Goal: Information Seeking & Learning: Compare options

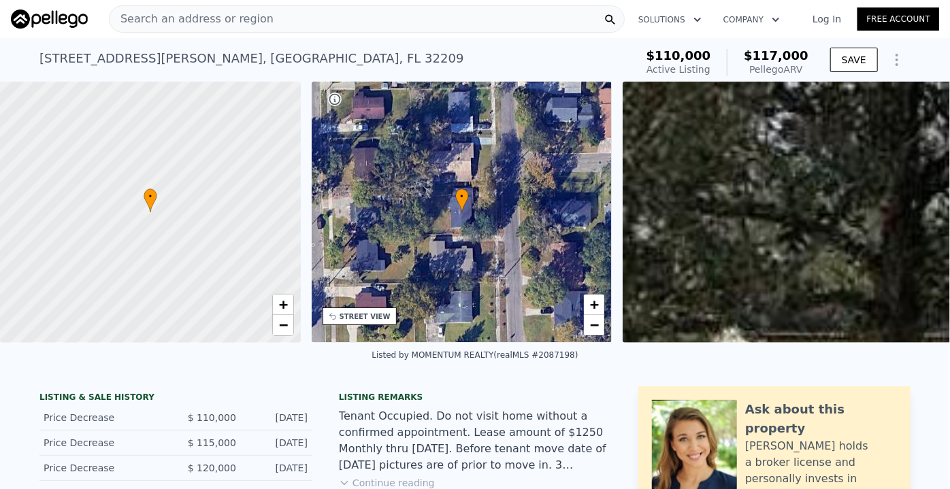
click at [129, 17] on span "Search an address or region" at bounding box center [192, 19] width 164 height 16
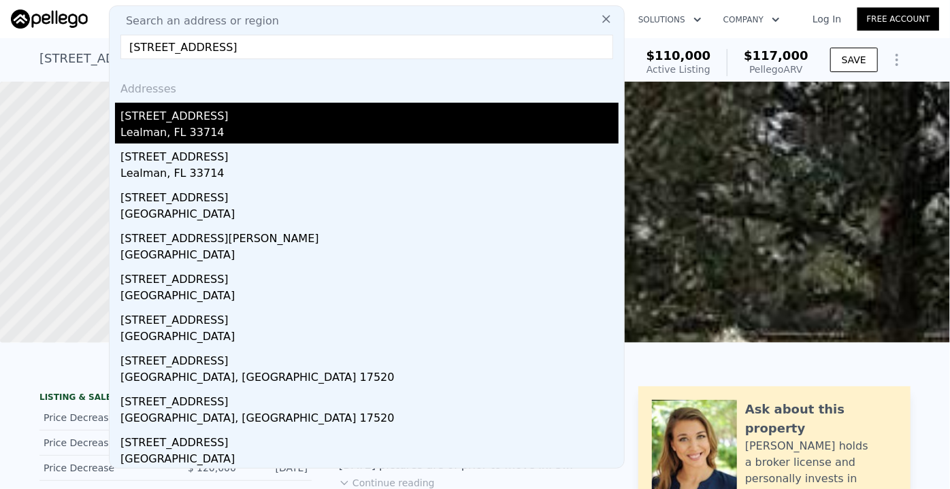
type input "[STREET_ADDRESS]"
click at [199, 131] on div "Lealman, FL 33714" at bounding box center [369, 133] width 498 height 19
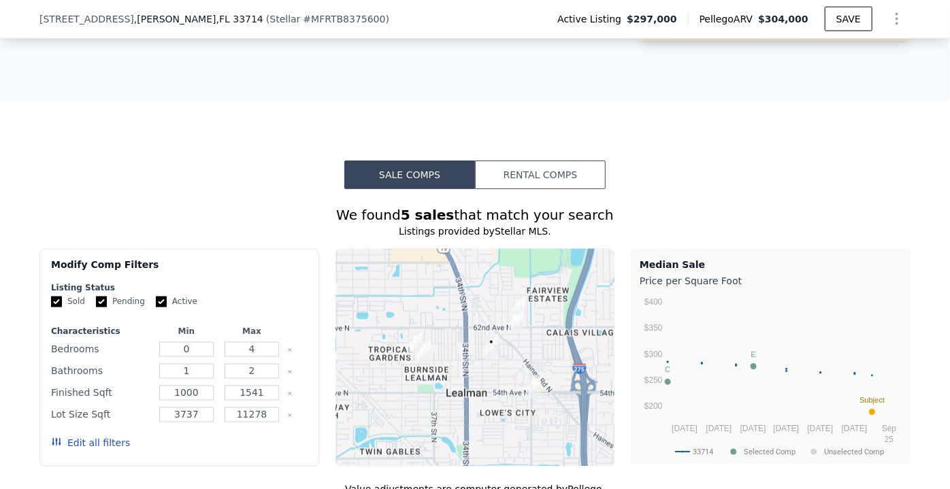
scroll to position [1170, 0]
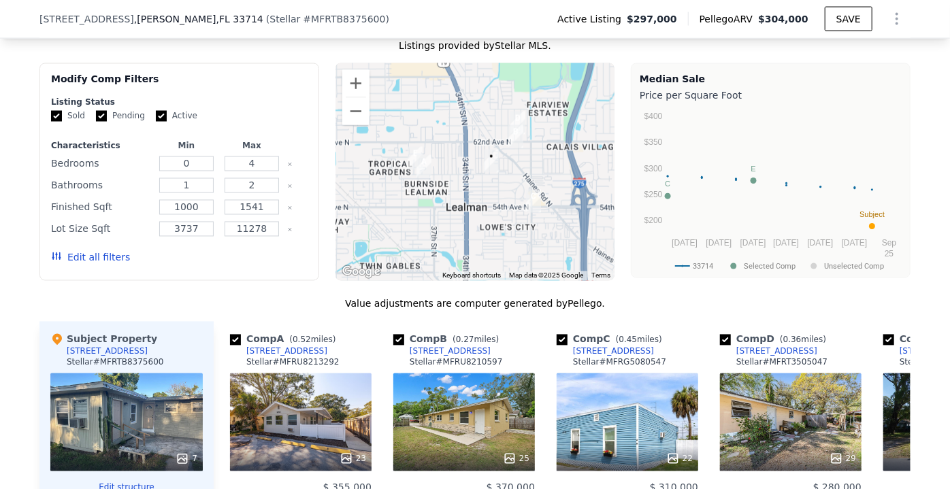
click at [56, 262] on icon "button" at bounding box center [56, 256] width 11 height 11
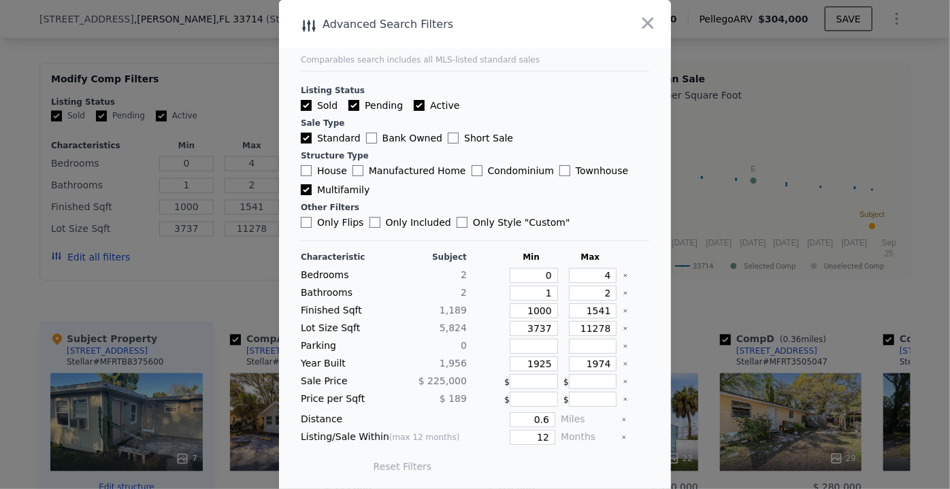
click at [414, 106] on input "Active" at bounding box center [419, 105] width 11 height 11
checkbox input "false"
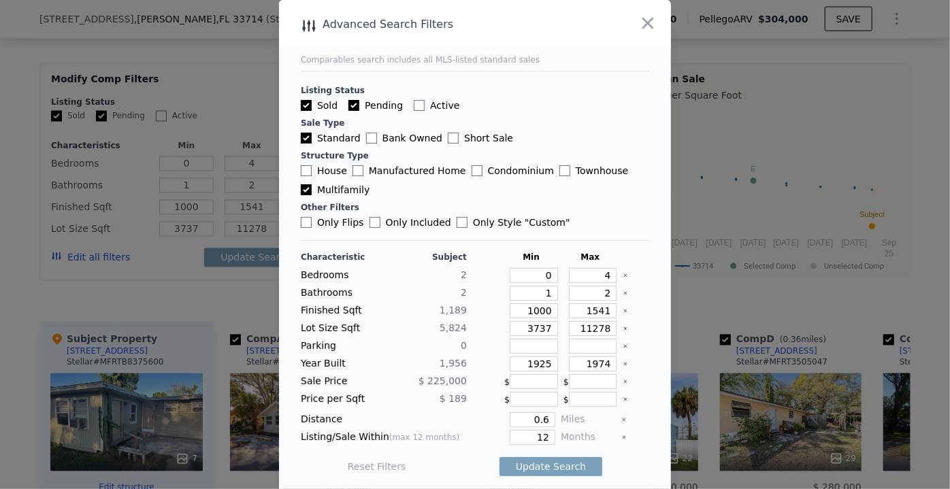
checkbox input "false"
click at [350, 101] on input "Pending" at bounding box center [353, 105] width 11 height 11
checkbox input "false"
drag, startPoint x: 525, startPoint y: 268, endPoint x: 546, endPoint y: 280, distance: 25.0
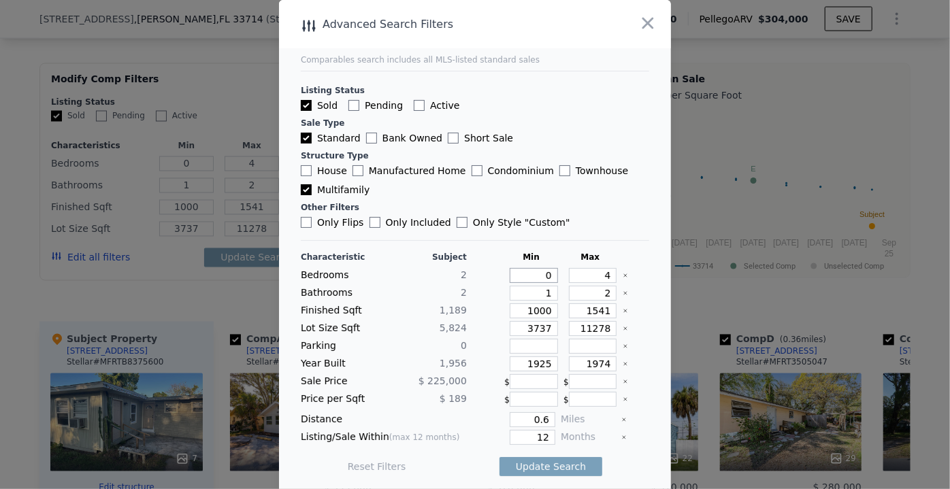
click at [546, 280] on div "Bedrooms 2 0 4" at bounding box center [475, 275] width 348 height 15
type input "2"
click at [216, 101] on div at bounding box center [475, 244] width 950 height 489
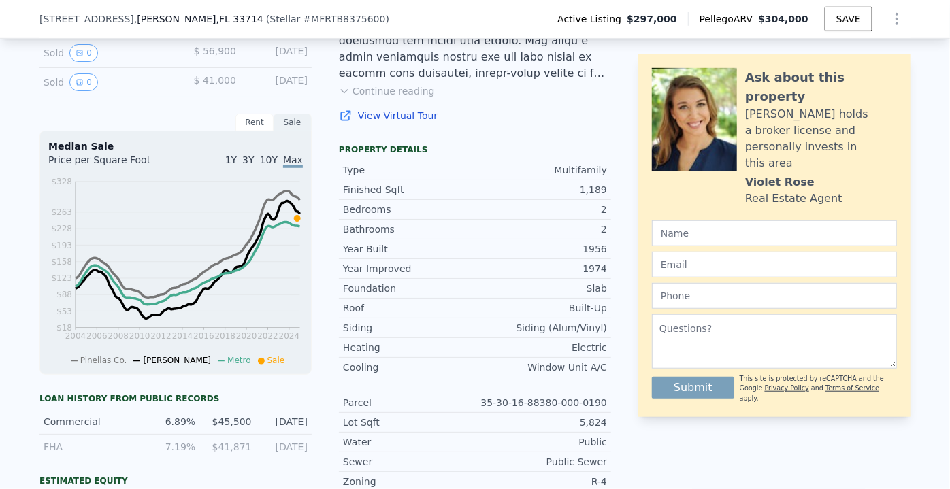
scroll to position [366, 0]
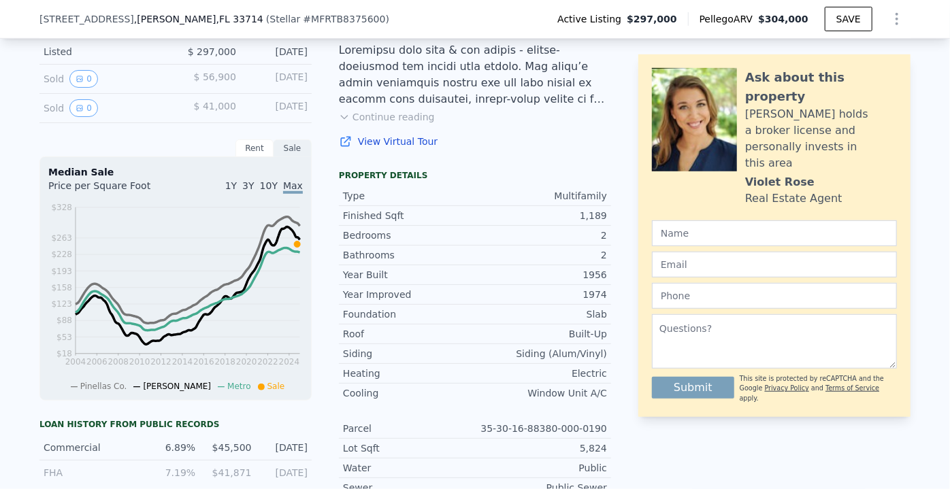
click at [373, 124] on button "Continue reading" at bounding box center [387, 117] width 96 height 14
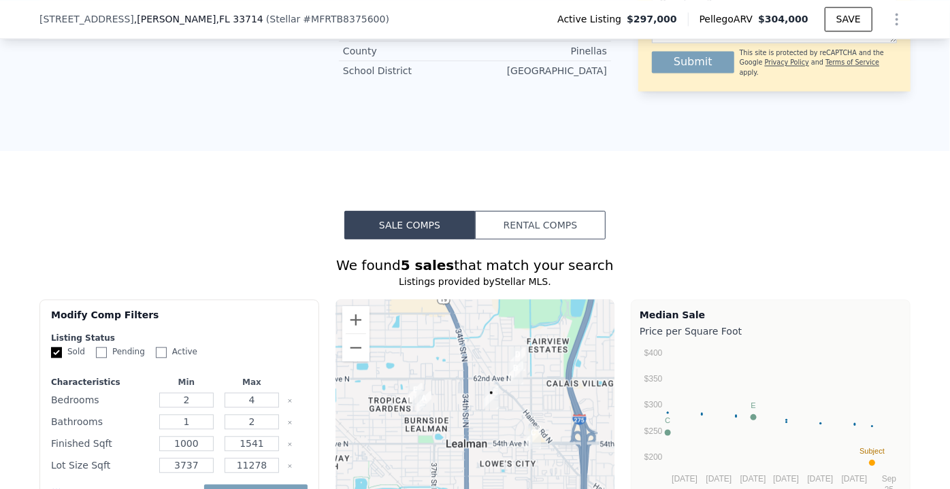
scroll to position [1603, 0]
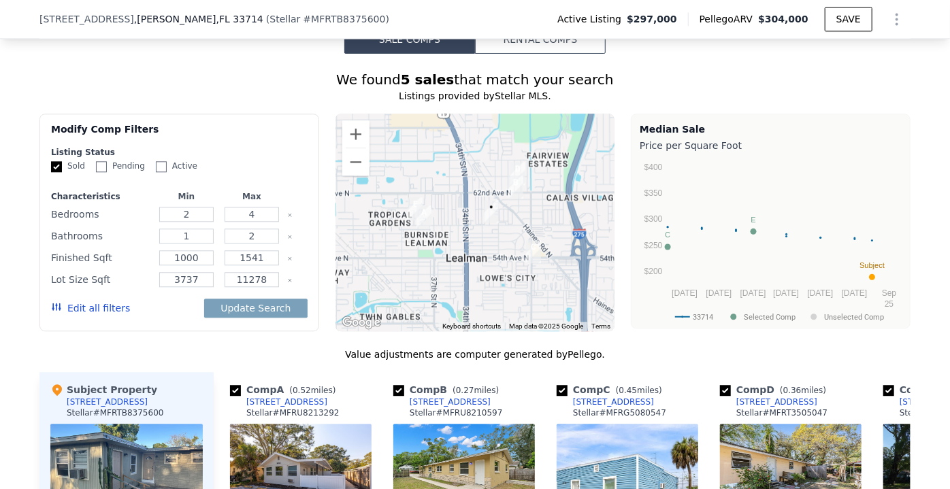
click at [53, 301] on icon "button" at bounding box center [56, 306] width 11 height 11
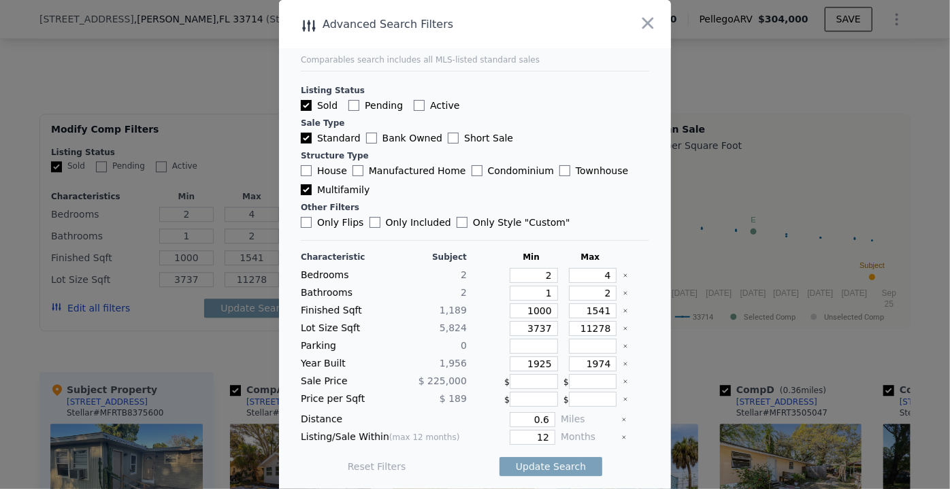
click at [162, 246] on div at bounding box center [475, 244] width 950 height 489
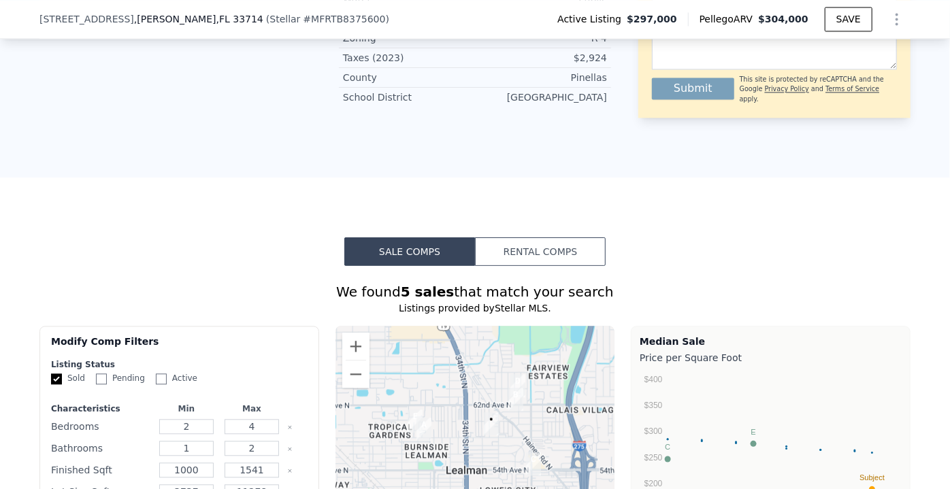
scroll to position [1417, 0]
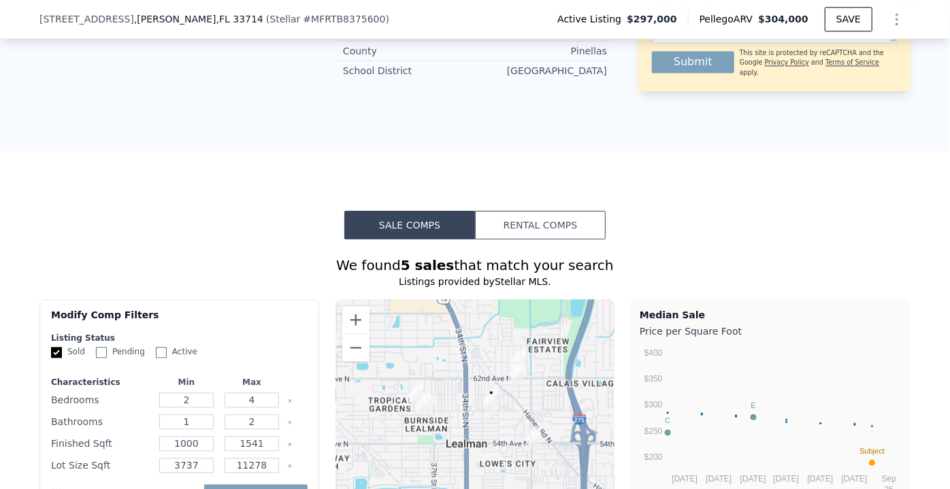
click at [56, 487] on icon "button" at bounding box center [56, 492] width 11 height 11
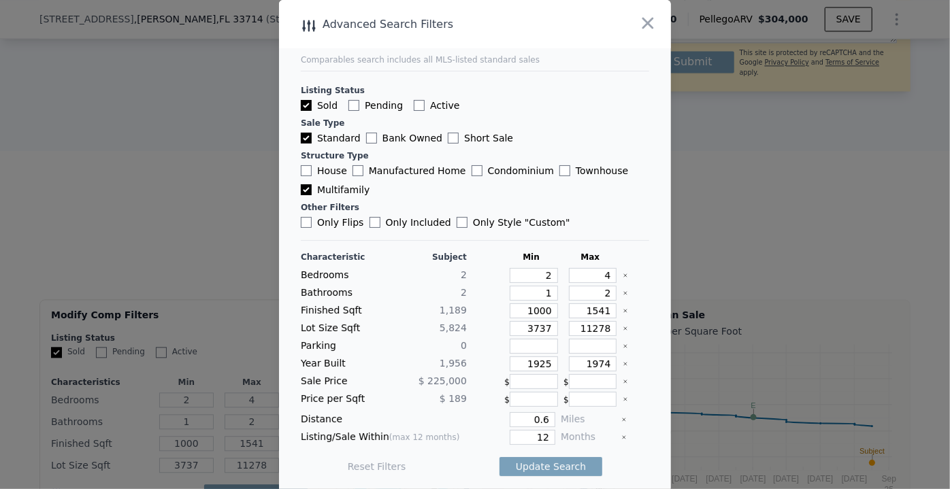
click at [231, 158] on div at bounding box center [475, 244] width 950 height 489
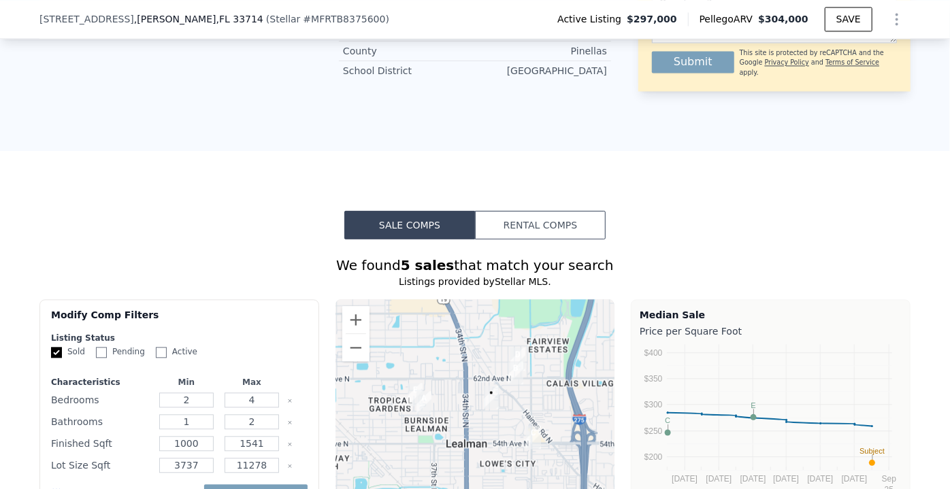
scroll to position [1541, 0]
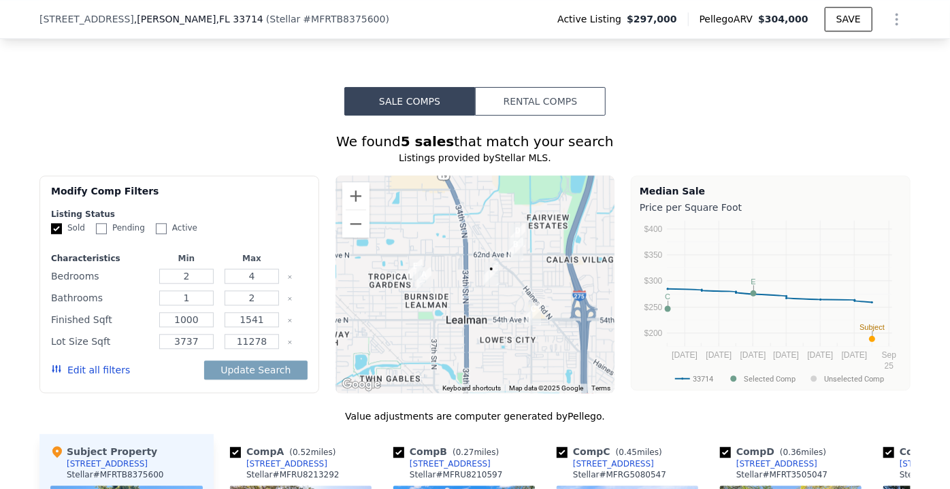
click at [52, 363] on icon "button" at bounding box center [56, 368] width 11 height 11
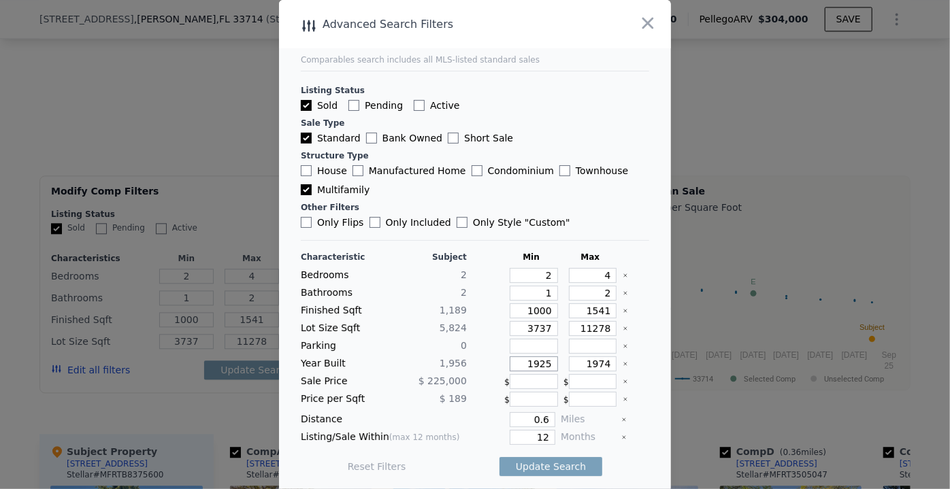
drag, startPoint x: 539, startPoint y: 359, endPoint x: 478, endPoint y: 355, distance: 62.0
click at [478, 356] on div "Year Built 1,956 1925 1974" at bounding box center [475, 363] width 348 height 15
drag, startPoint x: 526, startPoint y: 416, endPoint x: 544, endPoint y: 416, distance: 18.4
click at [544, 416] on div "Distance 0.6 Miles" at bounding box center [475, 419] width 348 height 15
type input "1"
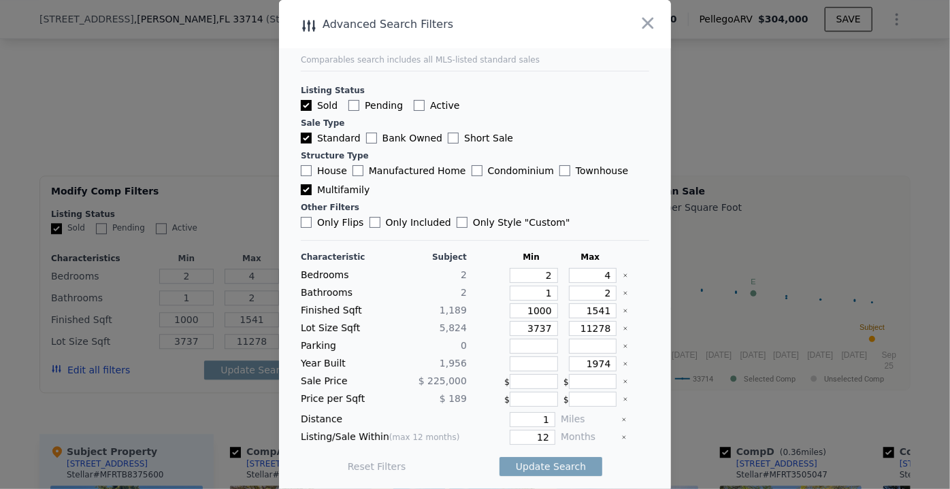
click at [637, 237] on main "Comparables search includes all MLS-listed standard sales Listing Status Sold P…" at bounding box center [475, 244] width 392 height 488
drag, startPoint x: 525, startPoint y: 436, endPoint x: 565, endPoint y: 427, distance: 41.9
click at [565, 430] on div "Listing/Sale Within (max 12 months) 12 Months" at bounding box center [475, 437] width 348 height 15
type input "6"
click at [618, 169] on div "House Manufactured Home Condominium Townhouse Multifamily" at bounding box center [475, 180] width 348 height 33
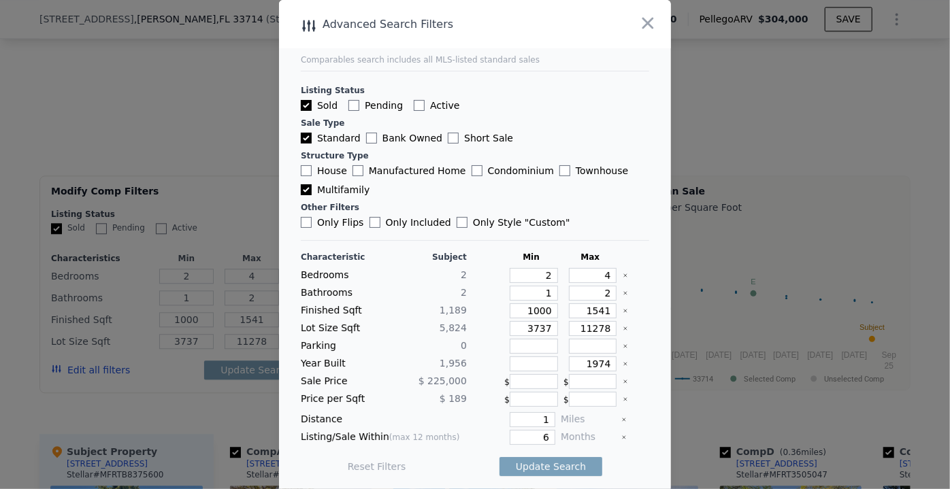
click at [176, 251] on div at bounding box center [475, 244] width 950 height 489
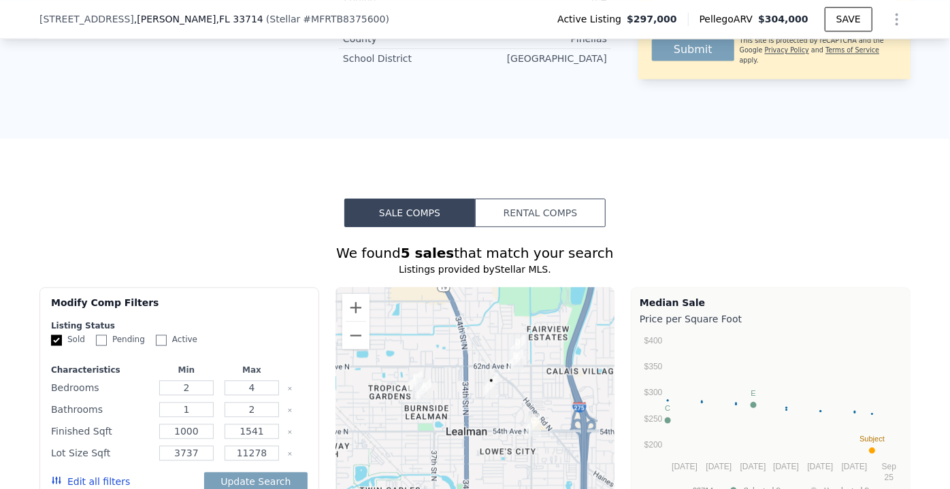
scroll to position [1479, 0]
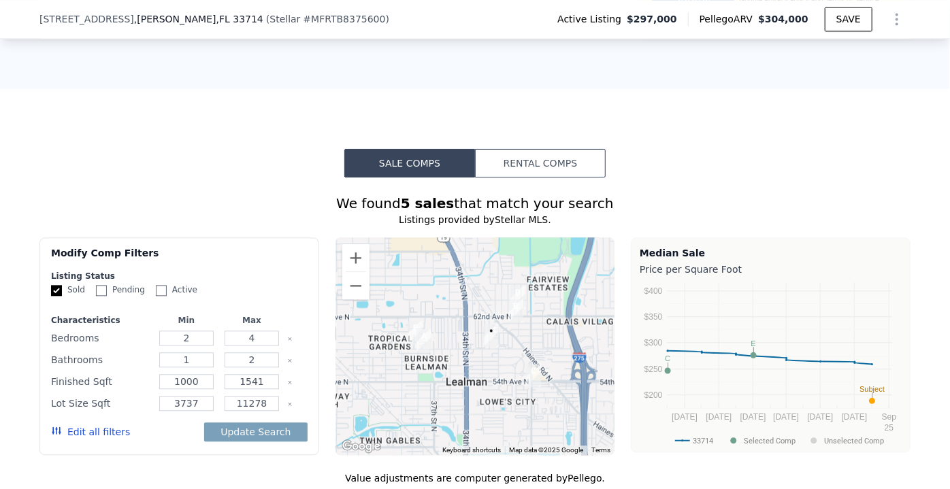
click at [54, 425] on icon "button" at bounding box center [56, 430] width 11 height 11
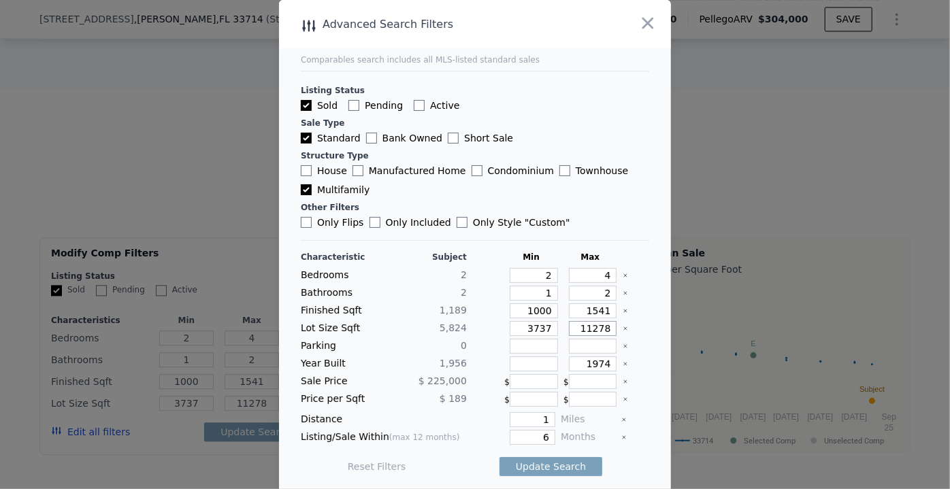
drag, startPoint x: 573, startPoint y: 324, endPoint x: 608, endPoint y: 328, distance: 34.3
click at [608, 328] on div "Lot Size Sqft 5,824 3737 11278" at bounding box center [475, 328] width 348 height 15
drag, startPoint x: 507, startPoint y: 329, endPoint x: 613, endPoint y: 327, distance: 106.1
click at [613, 327] on div "Lot Size Sqft 5,824 3737 11278" at bounding box center [475, 328] width 348 height 15
drag, startPoint x: 571, startPoint y: 328, endPoint x: 799, endPoint y: 307, distance: 228.2
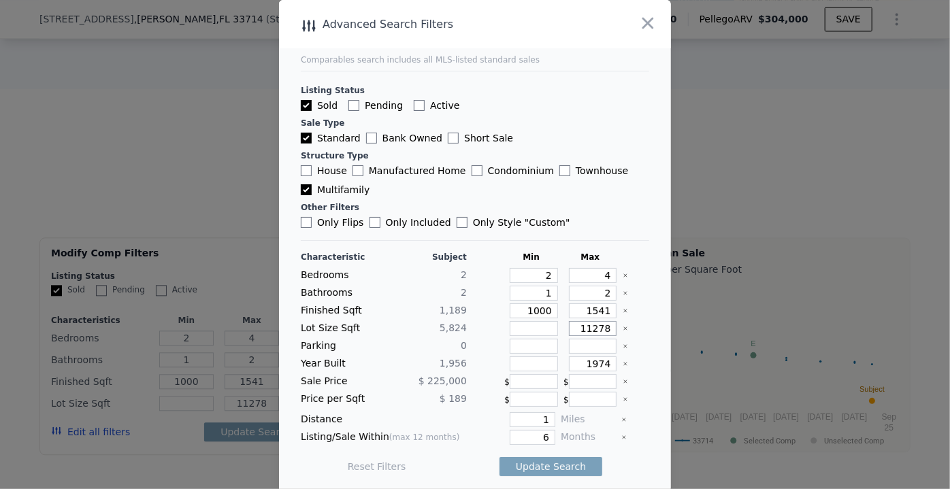
click at [799, 307] on div "​ Advanced Search Filters Comparables search includes all MLS-listed standard s…" at bounding box center [475, 247] width 950 height 494
type input "7"
type input "75"
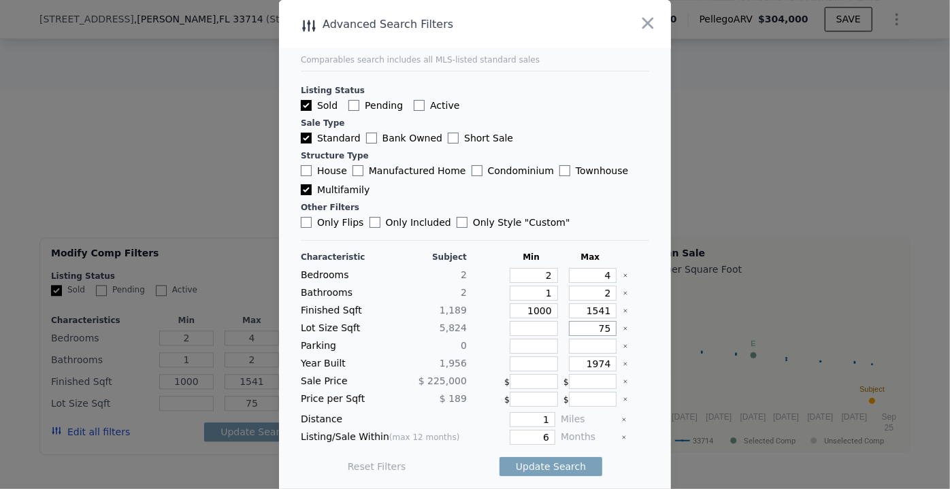
type input "750"
type input "7500"
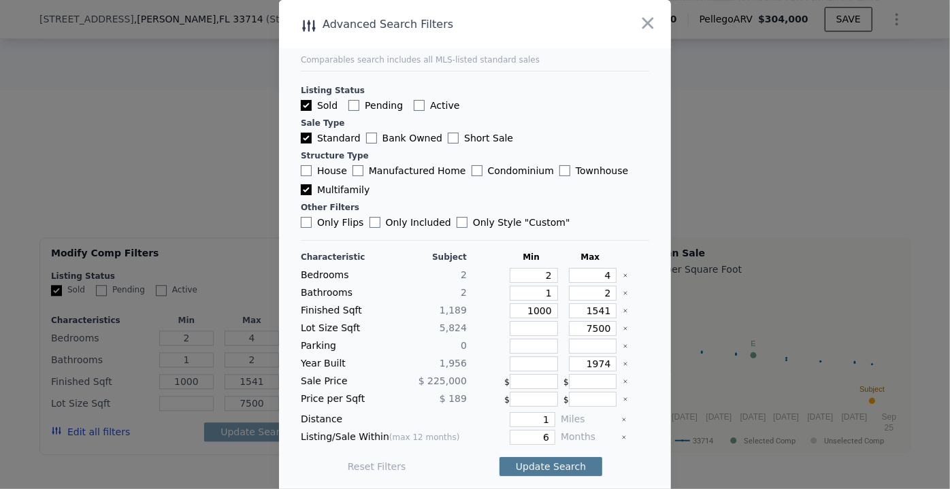
click at [548, 460] on button "Update Search" at bounding box center [550, 466] width 103 height 19
drag, startPoint x: 513, startPoint y: 310, endPoint x: 617, endPoint y: 300, distance: 104.5
click at [617, 300] on div "Characteristic Subject Min Max Bedrooms 2 2 4 Bathrooms 2 1 2 Finished Sqft 1,1…" at bounding box center [475, 369] width 348 height 234
type input "9"
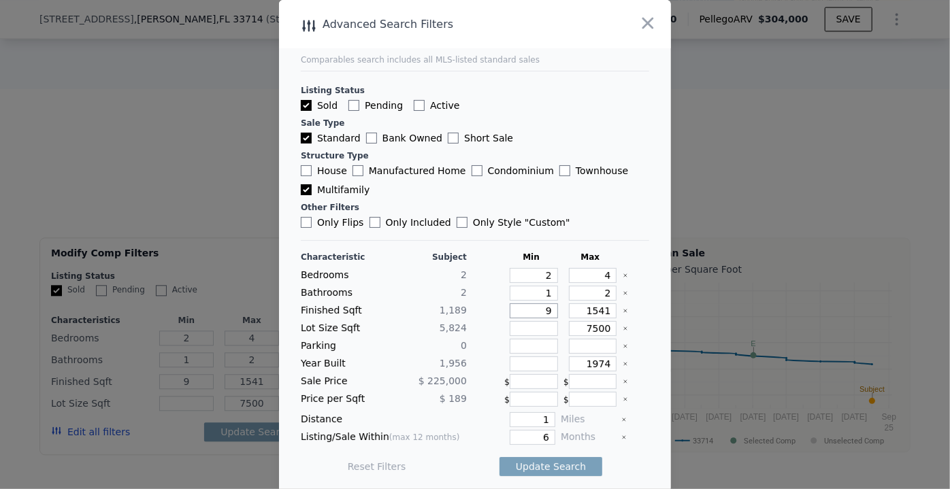
type input "90"
type input "900"
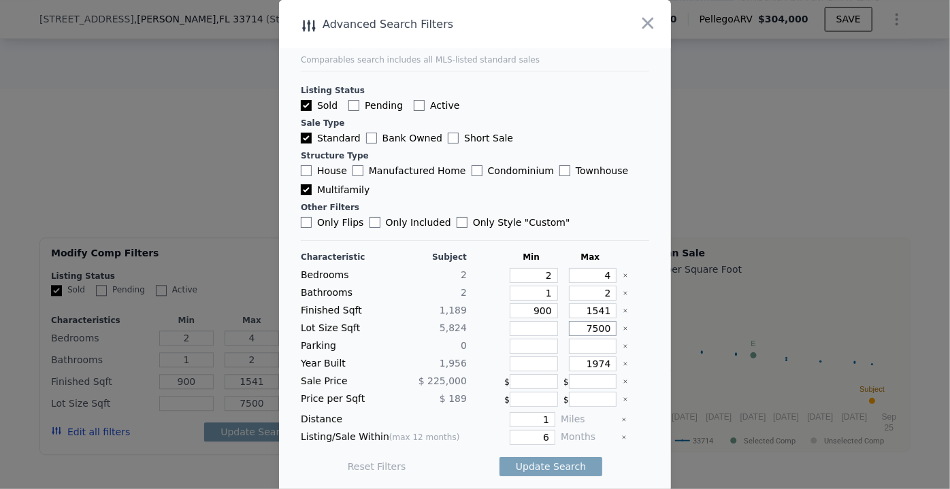
drag, startPoint x: 571, startPoint y: 325, endPoint x: 625, endPoint y: 329, distance: 53.3
click at [625, 329] on div "Lot Size Sqft 5,824 7500" at bounding box center [475, 328] width 348 height 15
click at [537, 459] on button "Update Search" at bounding box center [550, 466] width 103 height 19
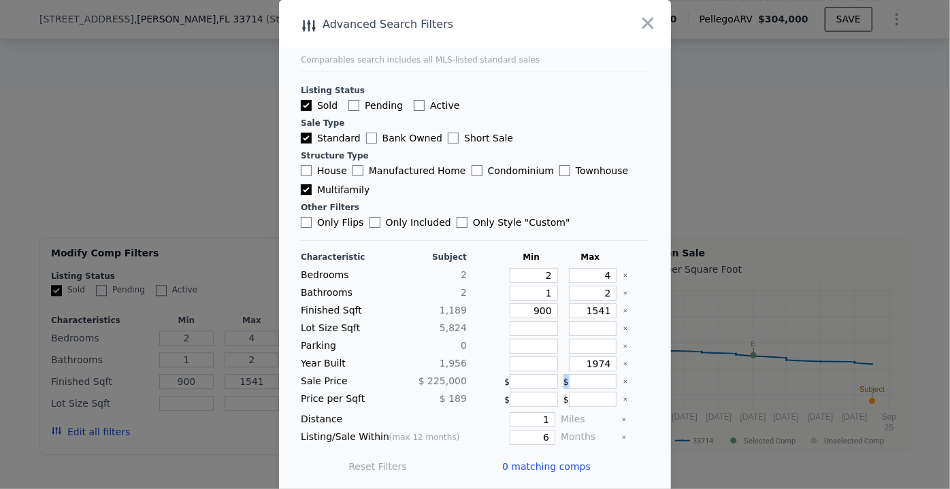
drag, startPoint x: 571, startPoint y: 369, endPoint x: 661, endPoint y: 371, distance: 90.5
click at [661, 371] on div "Advanced Search Filters Comparables search includes all MLS-listed standard sal…" at bounding box center [475, 247] width 392 height 494
drag, startPoint x: 569, startPoint y: 368, endPoint x: 656, endPoint y: 363, distance: 87.9
click at [656, 363] on main "Comparables search includes all MLS-listed standard sales Listing Status Sold P…" at bounding box center [475, 244] width 392 height 488
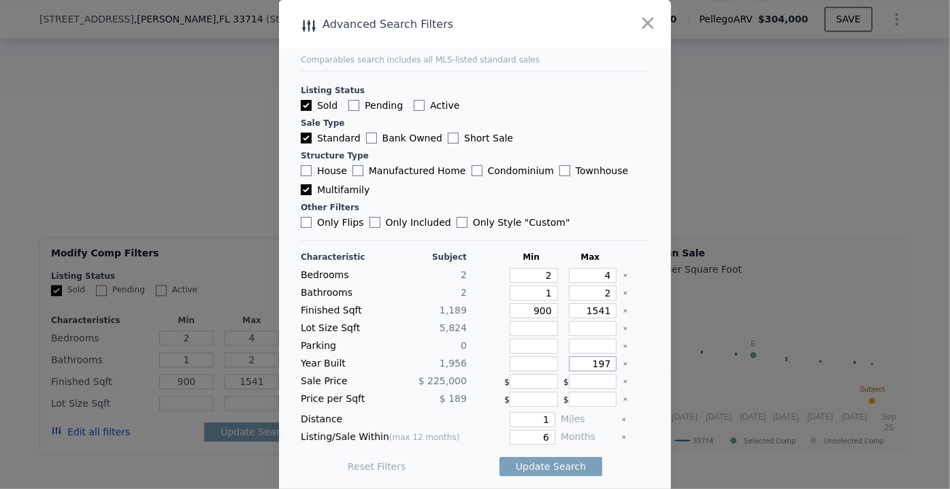
type input "1974"
drag, startPoint x: 532, startPoint y: 435, endPoint x: 542, endPoint y: 435, distance: 10.2
click at [542, 435] on input "6" at bounding box center [533, 437] width 46 height 15
type input "12"
click at [547, 461] on button "Update Search" at bounding box center [550, 466] width 103 height 19
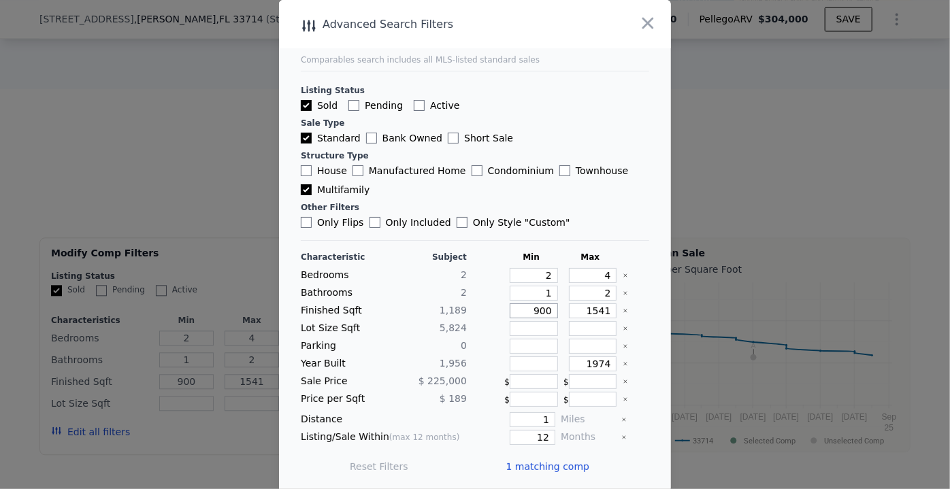
drag, startPoint x: 537, startPoint y: 308, endPoint x: 468, endPoint y: 304, distance: 68.8
click at [468, 304] on div "Finished Sqft 1,189 900 1541" at bounding box center [475, 310] width 348 height 15
drag, startPoint x: 575, startPoint y: 312, endPoint x: 618, endPoint y: 311, distance: 42.9
click at [618, 311] on div "Finished Sqft 1,189 900 1541" at bounding box center [475, 310] width 348 height 15
click at [586, 312] on input "number" at bounding box center [593, 310] width 48 height 15
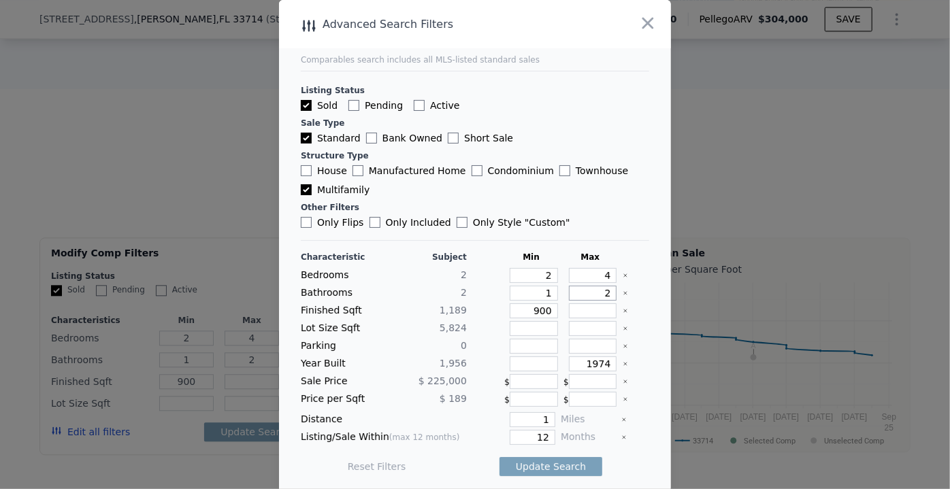
drag, startPoint x: 590, startPoint y: 287, endPoint x: 613, endPoint y: 289, distance: 23.2
click at [613, 289] on div "Bathrooms 2 1 2" at bounding box center [475, 293] width 348 height 15
type input "3"
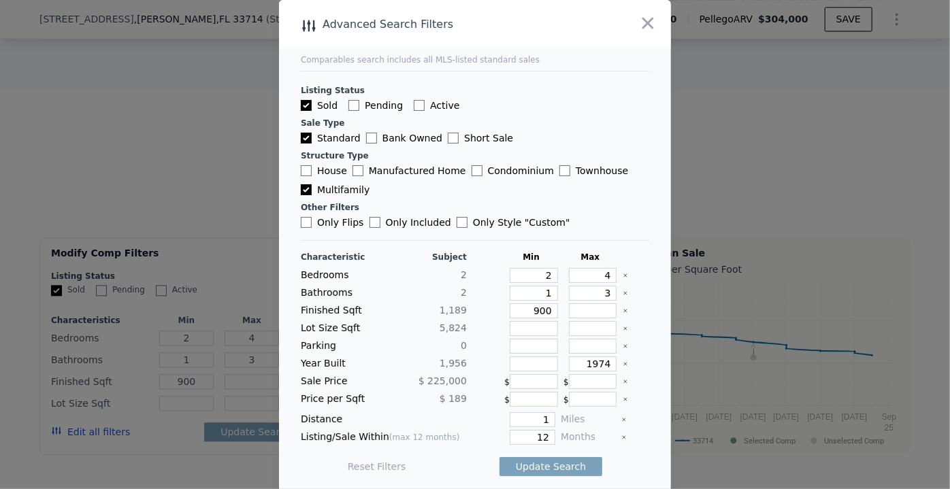
click at [648, 208] on main "Comparables search includes all MLS-listed standard sales Listing Status Sold P…" at bounding box center [475, 244] width 392 height 488
click at [538, 460] on button "Update Search" at bounding box center [550, 466] width 103 height 19
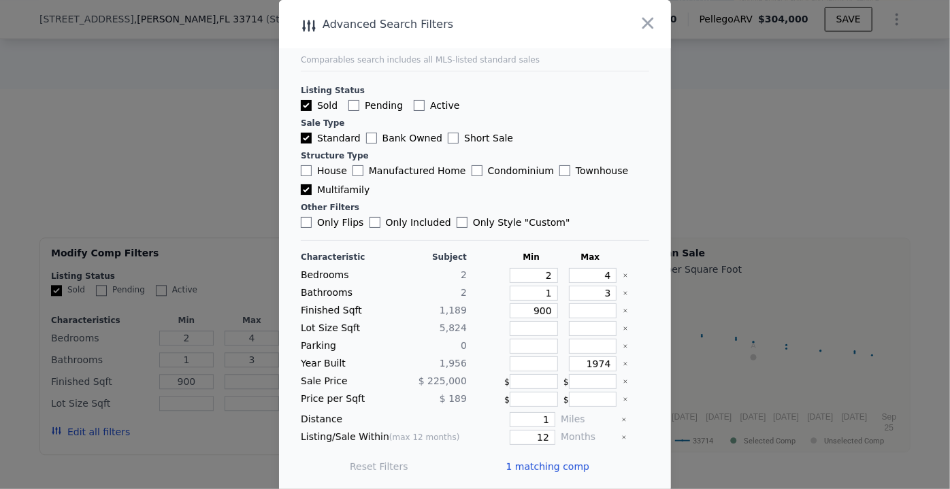
scroll to position [0, 0]
drag, startPoint x: 520, startPoint y: 433, endPoint x: 546, endPoint y: 431, distance: 26.6
click at [546, 431] on div "Listing/Sale Within (max 12 months) 12 Months" at bounding box center [475, 437] width 348 height 15
drag, startPoint x: 588, startPoint y: 359, endPoint x: 638, endPoint y: 351, distance: 50.9
click at [638, 351] on main "Comparables search includes all MLS-listed standard sales Listing Status Sold P…" at bounding box center [475, 244] width 392 height 488
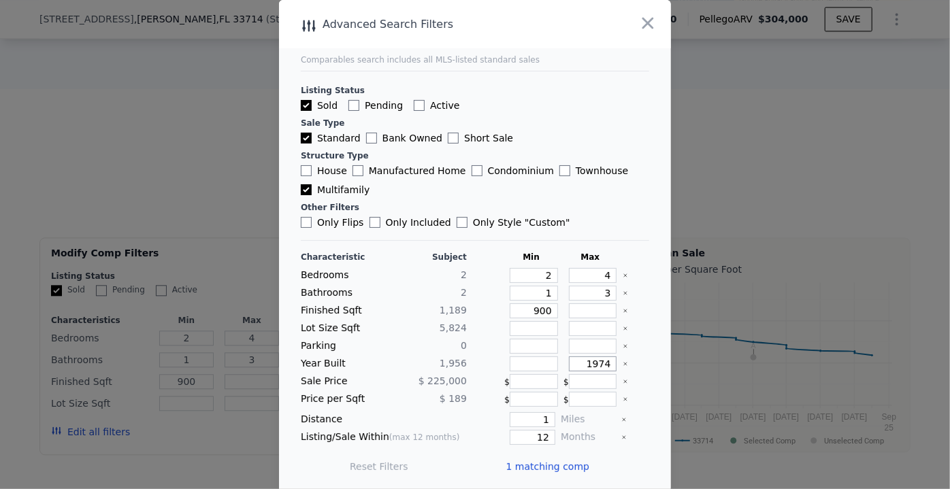
click at [570, 359] on input "1974" at bounding box center [593, 363] width 48 height 15
drag, startPoint x: 572, startPoint y: 358, endPoint x: 621, endPoint y: 358, distance: 49.0
click at [621, 358] on div "Year Built 1,956 1974" at bounding box center [475, 363] width 348 height 15
type input "1980"
click at [531, 459] on button "Update Search" at bounding box center [550, 466] width 103 height 19
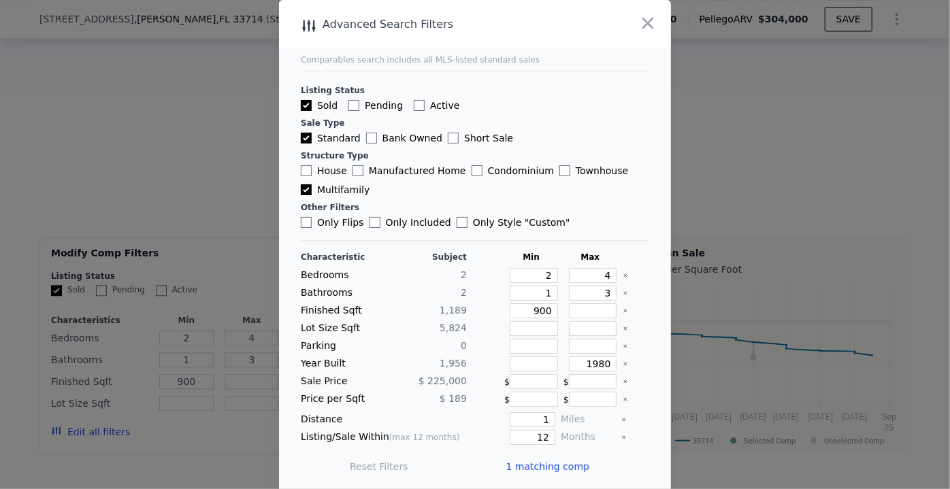
click at [542, 462] on span "1 matching comp" at bounding box center [547, 467] width 84 height 14
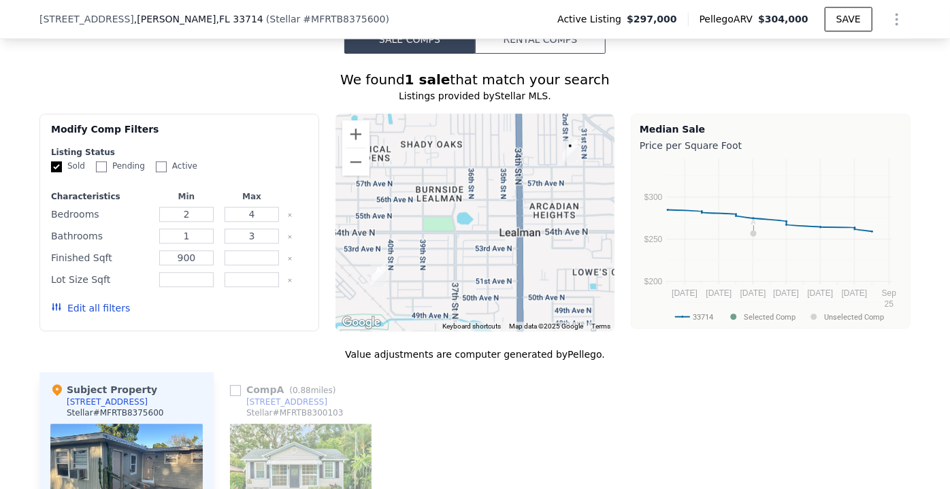
scroll to position [1665, 0]
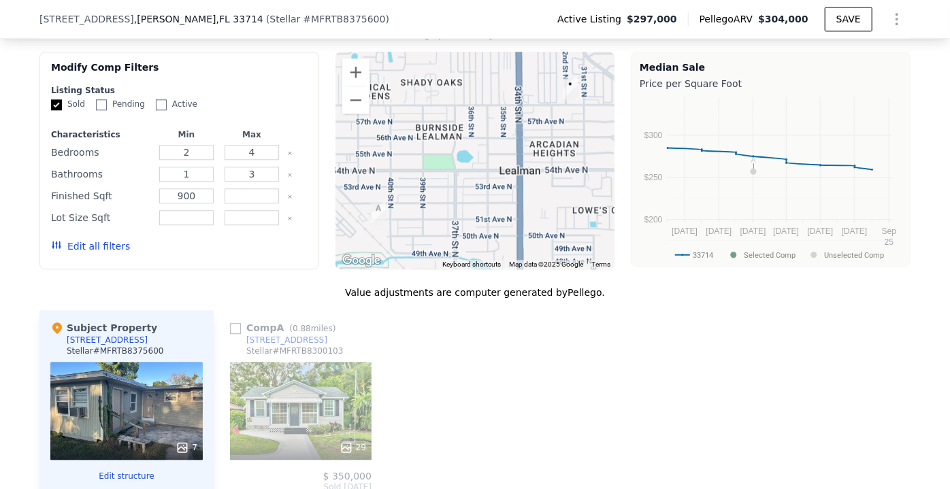
drag, startPoint x: 255, startPoint y: 335, endPoint x: 571, endPoint y: 317, distance: 316.2
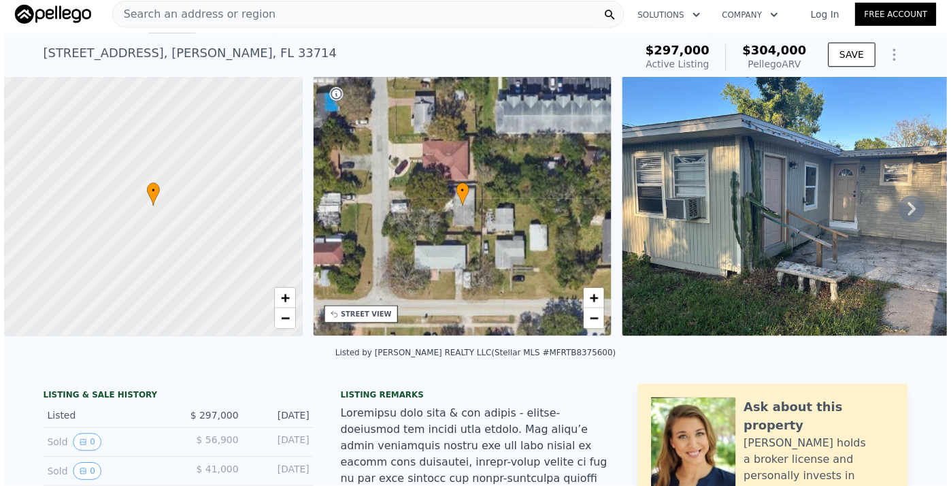
scroll to position [0, 0]
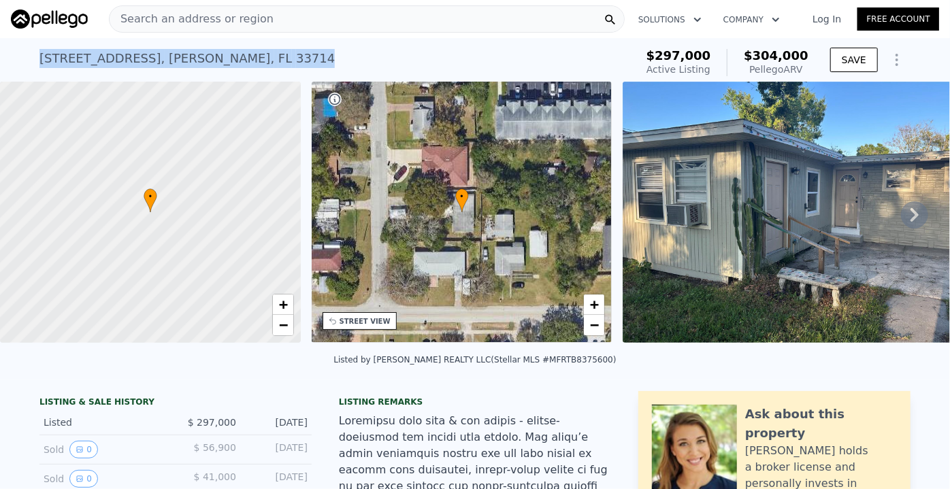
drag, startPoint x: 224, startPoint y: 56, endPoint x: 27, endPoint y: 61, distance: 196.7
click at [27, 61] on div "[STREET_ADDRESS] Active at $297k (~ARV $304k ) $297,000 Active Listing $304,000…" at bounding box center [475, 60] width 950 height 44
copy div "[STREET_ADDRESS][PERSON_NAME]"
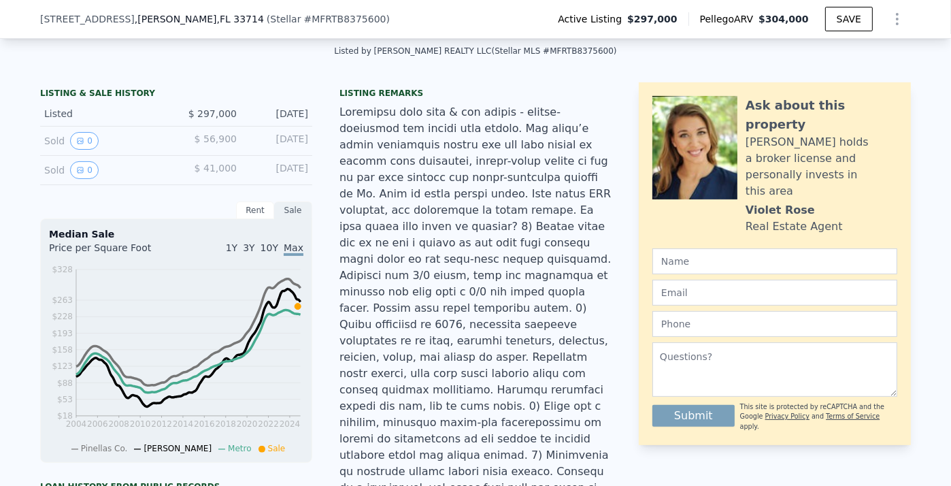
scroll to position [118, 0]
